Goal: Check status: Check status

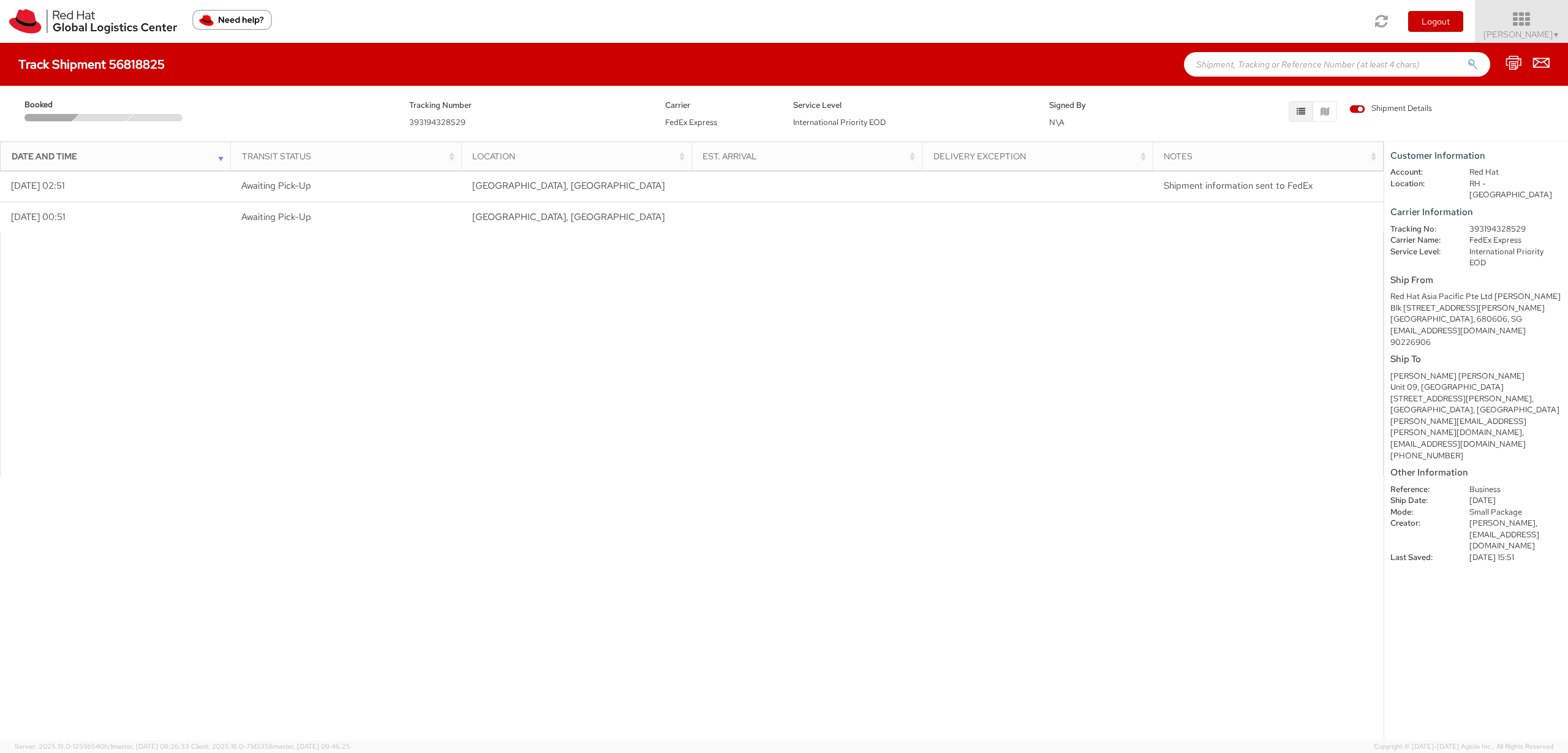
click at [1546, 33] on span "[PERSON_NAME] ▼" at bounding box center [1521, 35] width 76 height 11
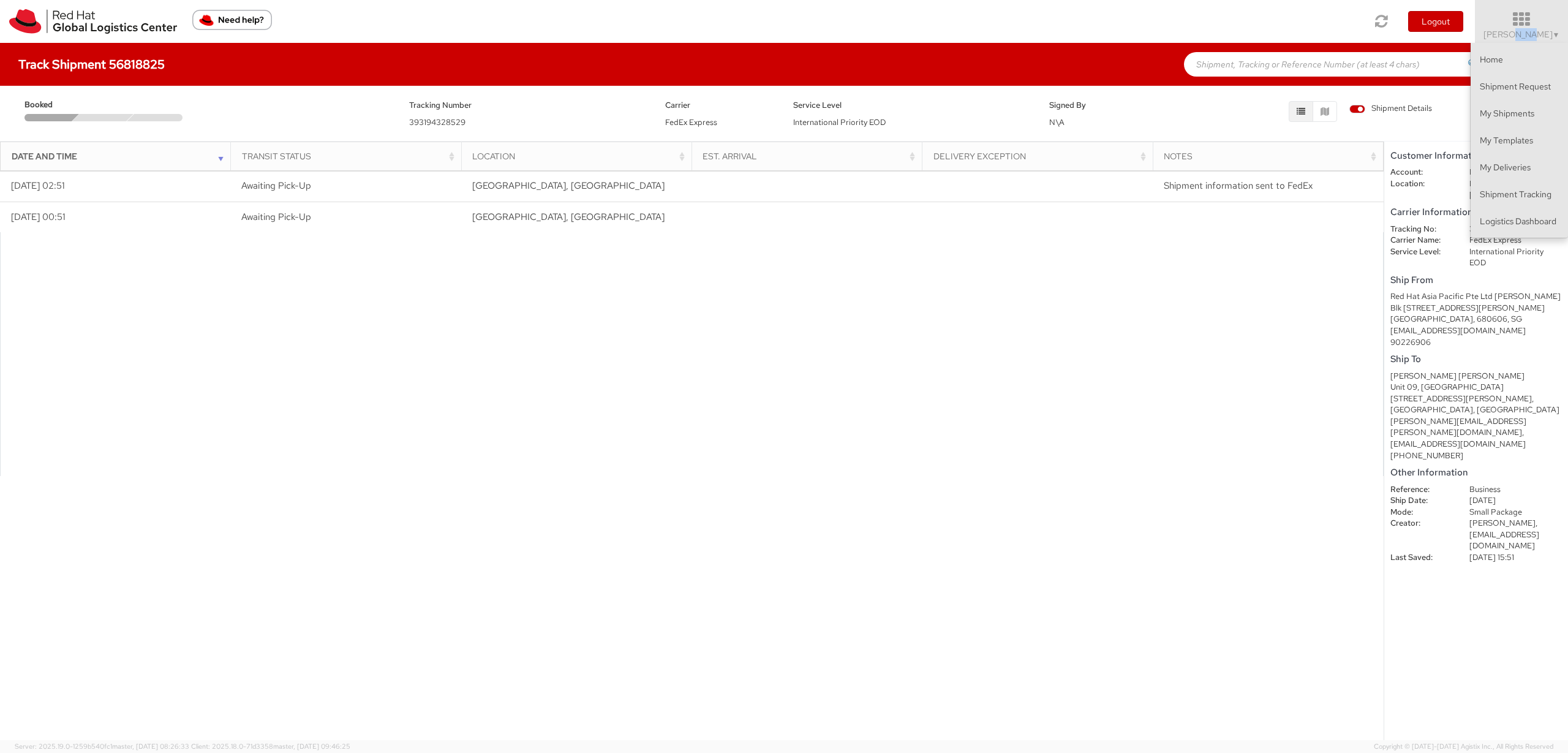
click at [1546, 33] on span "[PERSON_NAME] ▼" at bounding box center [1521, 35] width 76 height 11
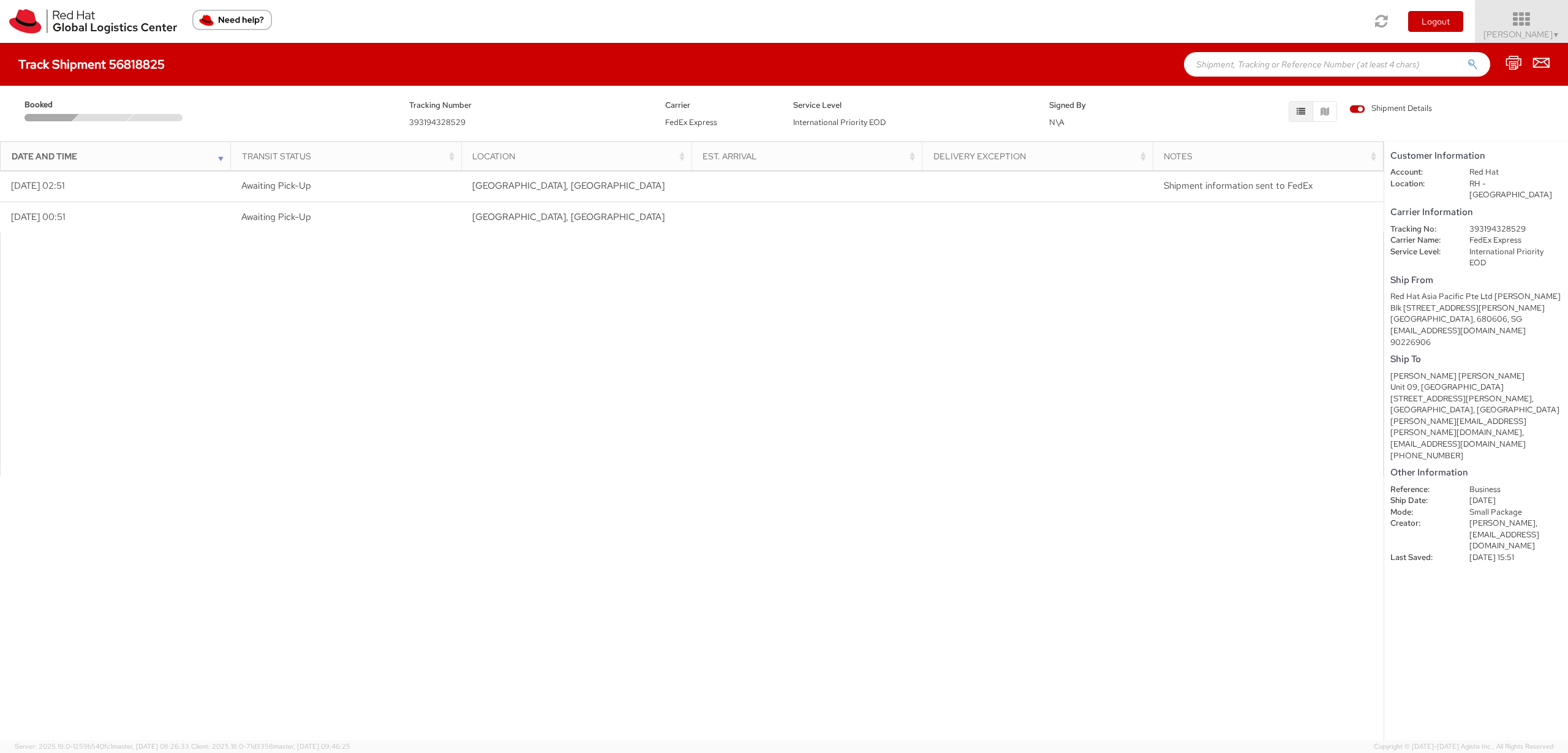
click at [1522, 14] on icon at bounding box center [1521, 19] width 108 height 17
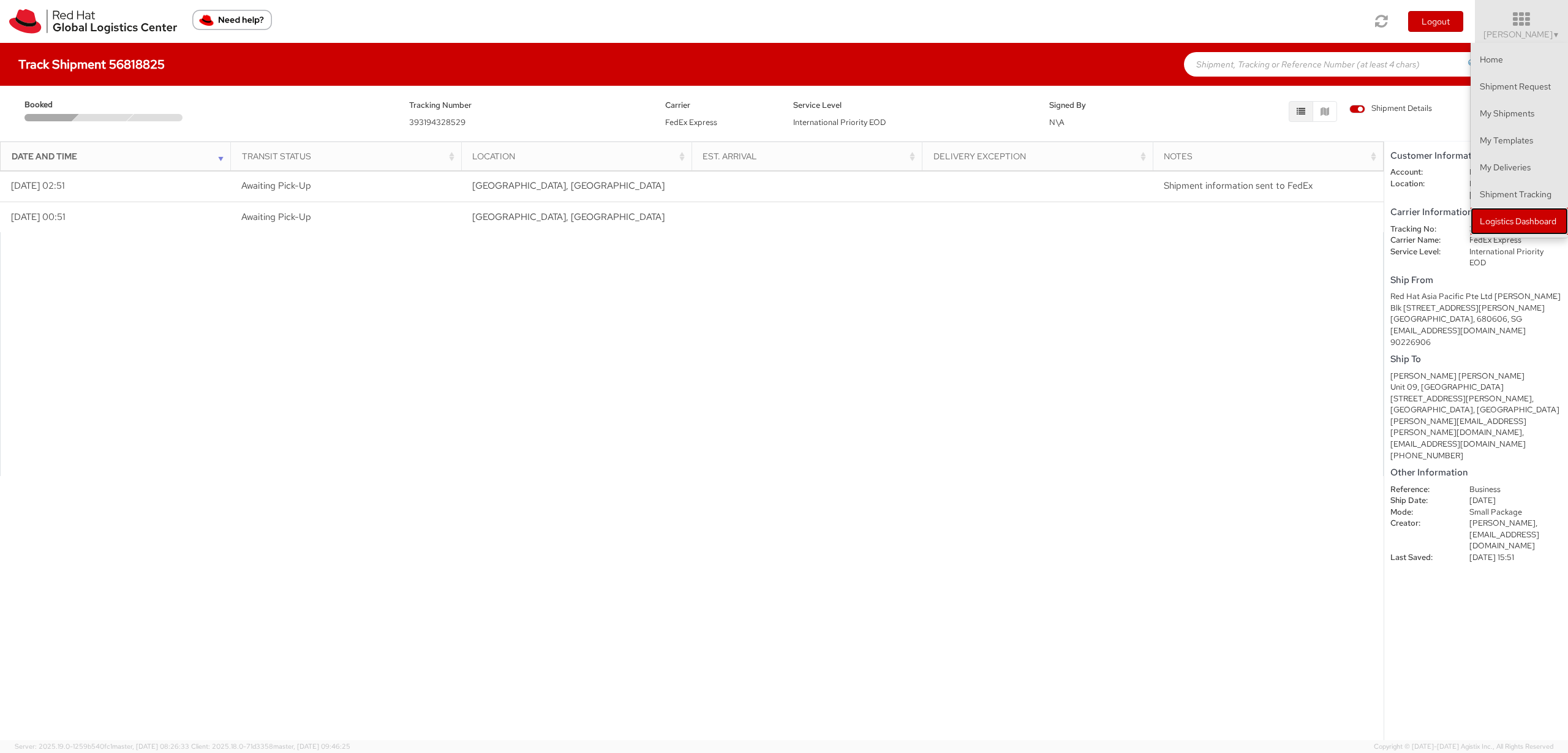
click at [1524, 225] on link "Logistics Dashboard" at bounding box center [1519, 221] width 97 height 27
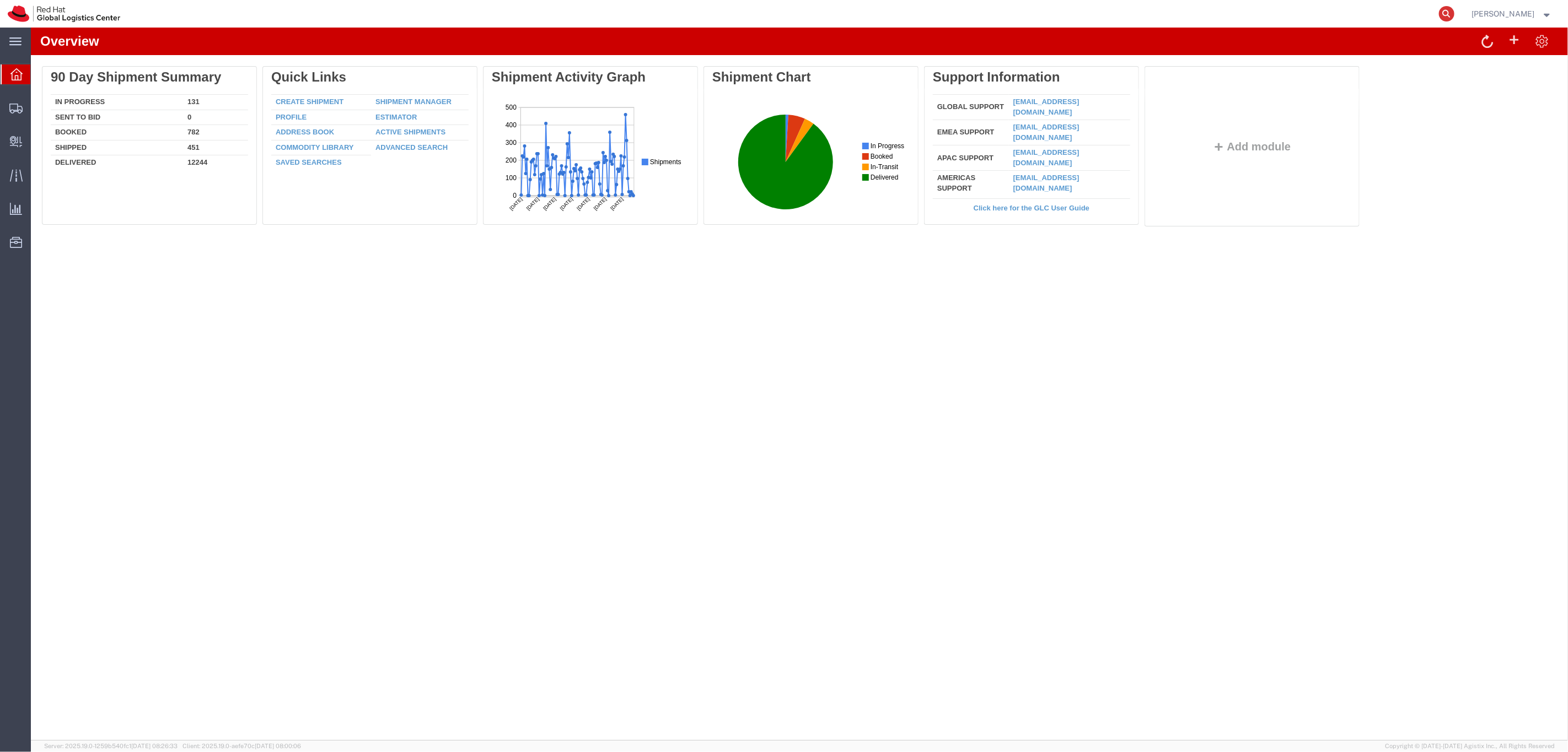
click at [1454, 15] on icon at bounding box center [1446, 13] width 15 height 15
paste input "56818825"
type input "56818825"
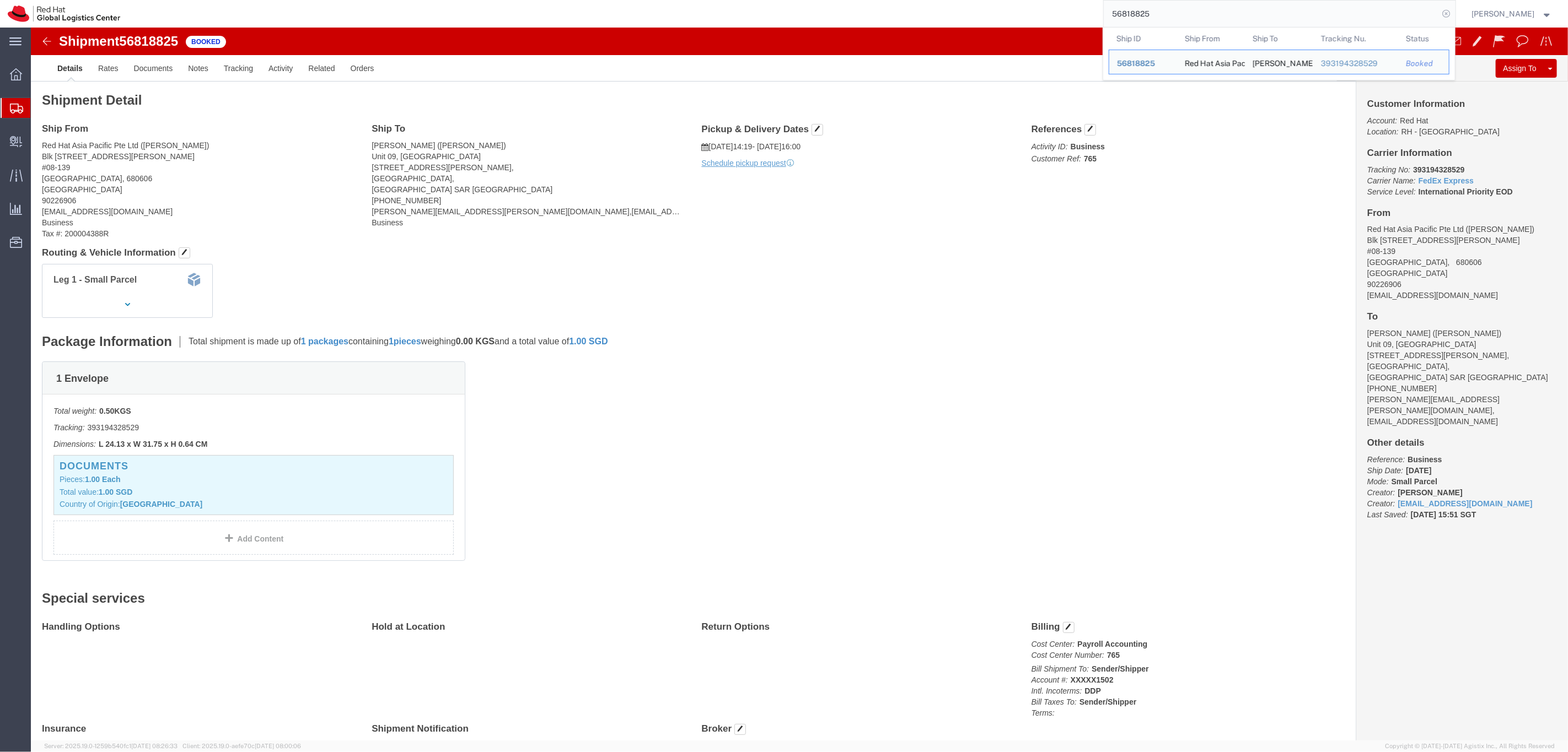
click at [1454, 13] on icon at bounding box center [1446, 13] width 15 height 15
